Goal: Use online tool/utility: Utilize a website feature to perform a specific function

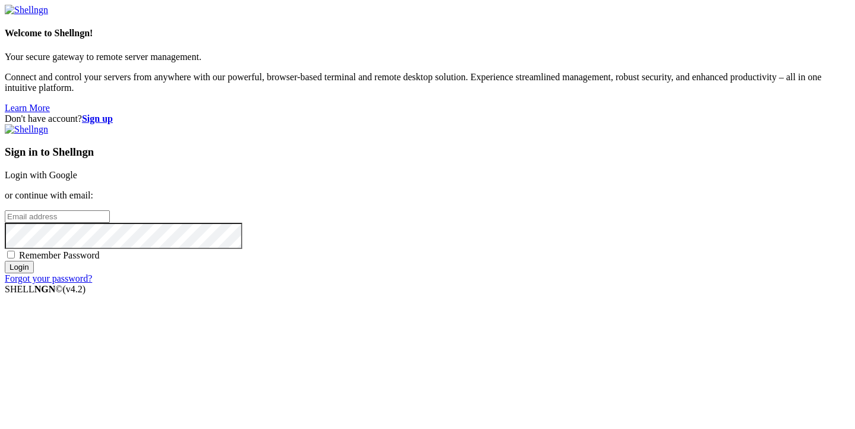
type input "[PERSON_NAME][EMAIL_ADDRESS][DOMAIN_NAME]"
click at [34, 273] on input "Login" at bounding box center [19, 267] width 29 height 12
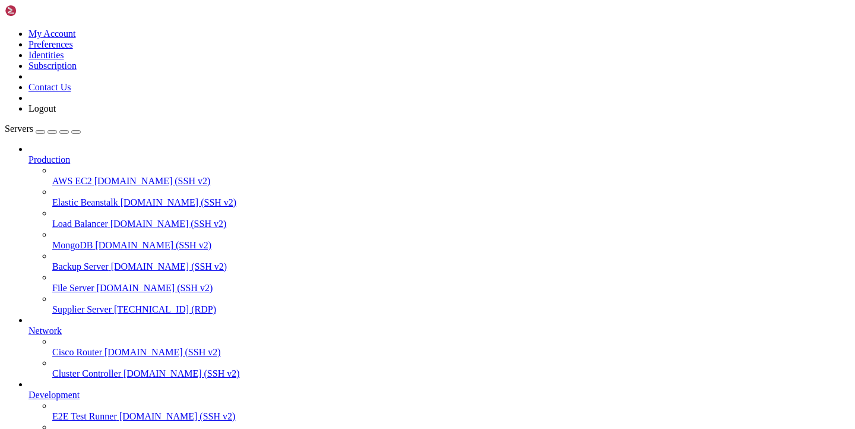
click at [77, 304] on span "Supplier Server" at bounding box center [81, 309] width 59 height 10
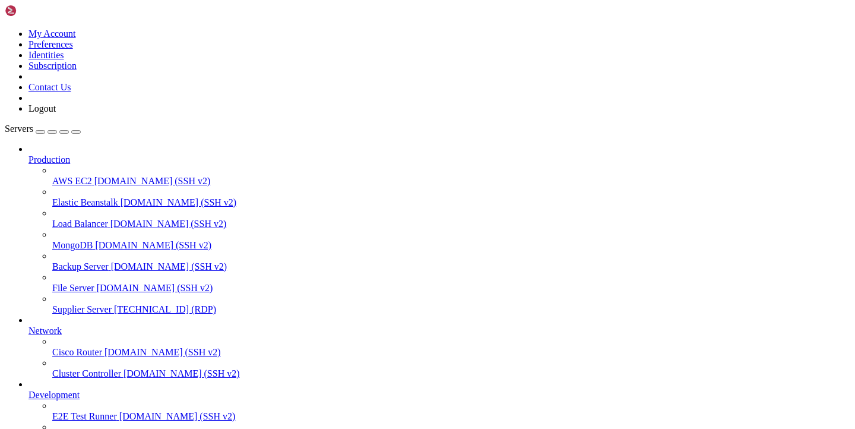
drag, startPoint x: 167, startPoint y: 816, endPoint x: 234, endPoint y: 815, distance: 66.5
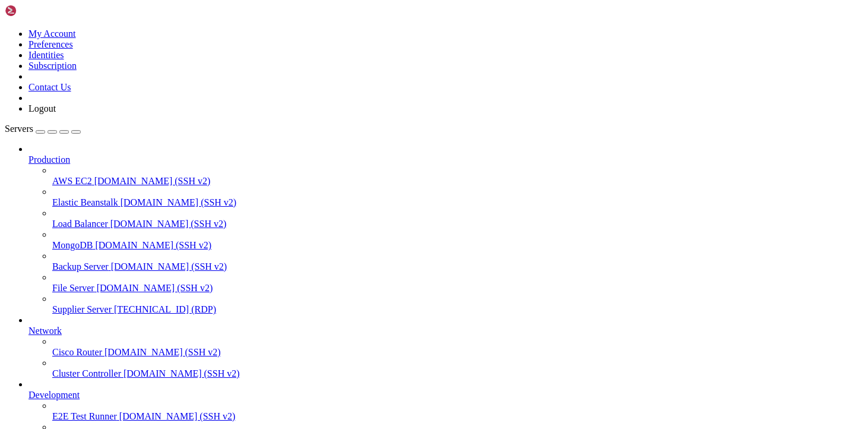
drag, startPoint x: 169, startPoint y: 815, endPoint x: 250, endPoint y: 814, distance: 80.7
